Goal: Navigation & Orientation: Find specific page/section

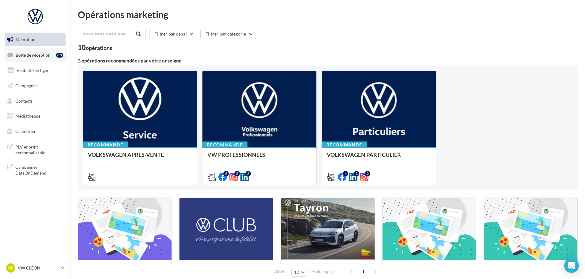
click at [25, 53] on span "Boîte de réception" at bounding box center [33, 54] width 35 height 5
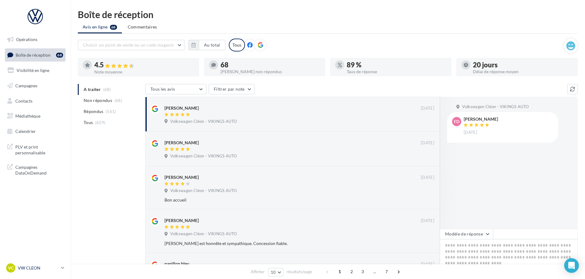
click at [36, 268] on p "VW CLEON" at bounding box center [38, 268] width 41 height 6
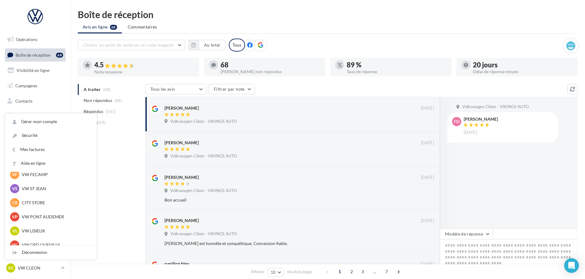
scroll to position [123, 0]
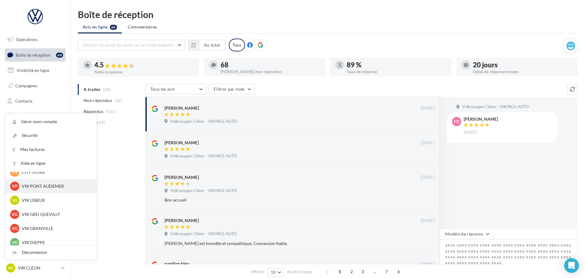
click at [38, 185] on p "VW PONT AUDEMER" at bounding box center [55, 186] width 67 height 6
